Goal: Transaction & Acquisition: Purchase product/service

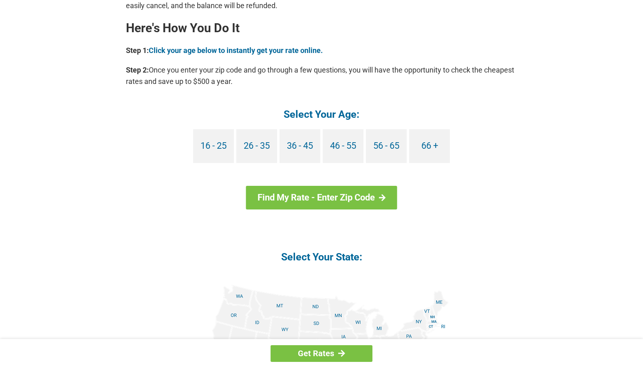
scroll to position [782, 0]
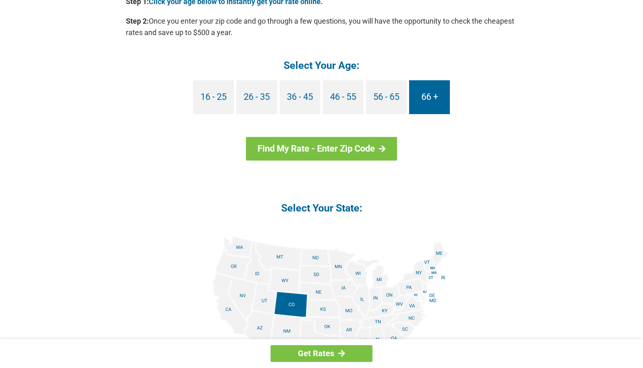
click at [429, 97] on link "66 +" at bounding box center [429, 97] width 41 height 34
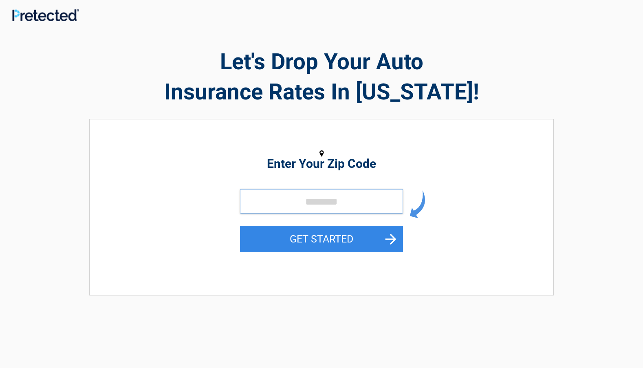
click at [369, 202] on input "tel" at bounding box center [321, 201] width 163 height 24
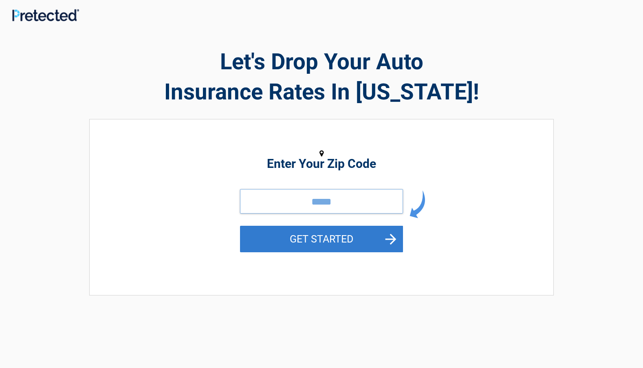
type input "*****"
click at [363, 237] on button "GET STARTED" at bounding box center [321, 239] width 163 height 26
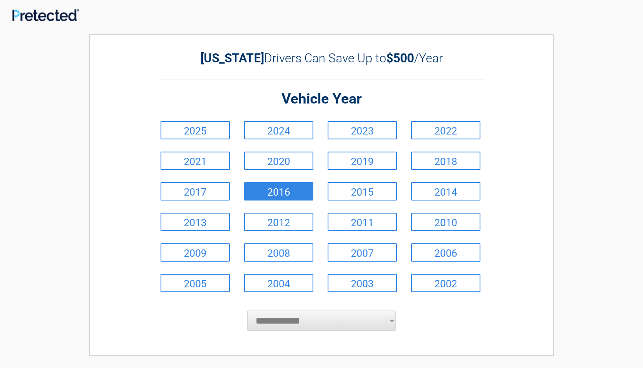
click at [285, 189] on link "2016" at bounding box center [278, 191] width 69 height 18
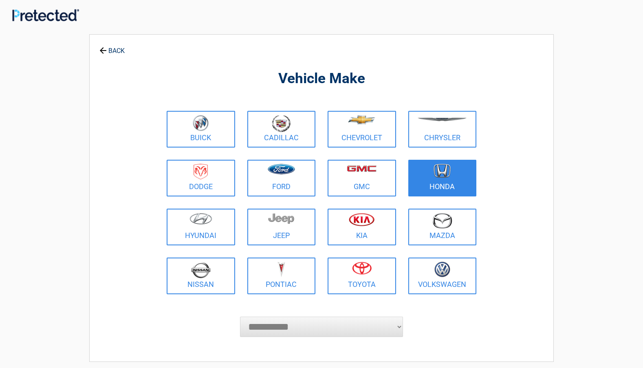
click at [448, 177] on img at bounding box center [441, 171] width 17 height 14
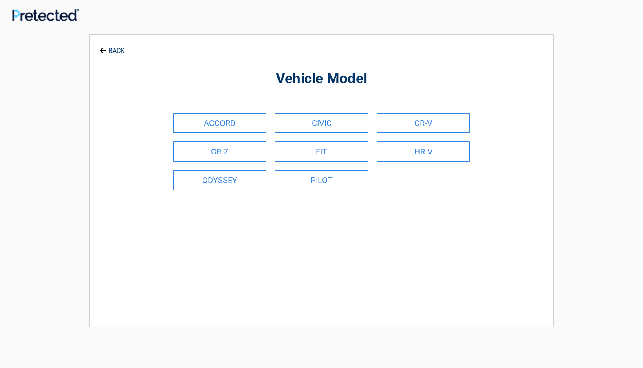
scroll to position [49, 0]
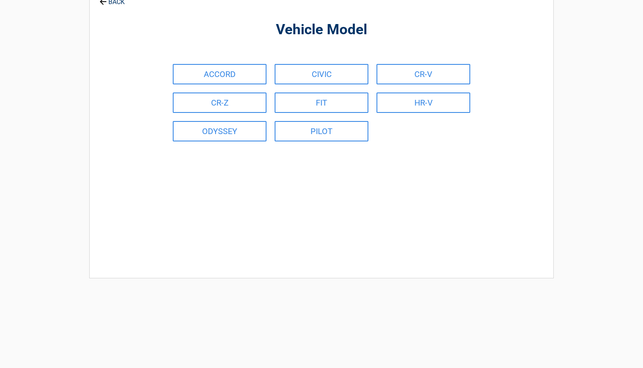
click at [334, 173] on div "Vehicle Model ACCORD CIVIC CR-V CR-Z FIT HR-V ODYSSEY PILOT" at bounding box center [321, 128] width 374 height 268
click at [344, 133] on link "PILOT" at bounding box center [322, 131] width 94 height 20
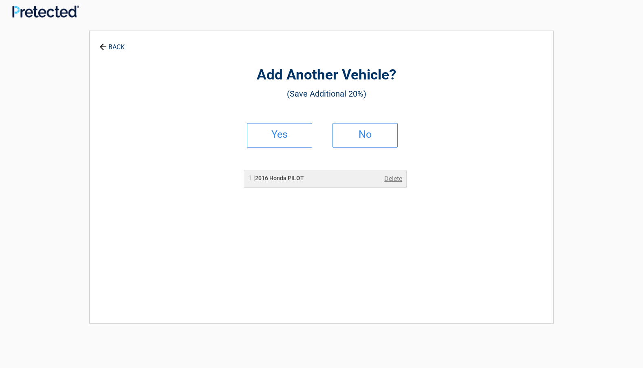
scroll to position [0, 0]
